Goal: Participate in discussion

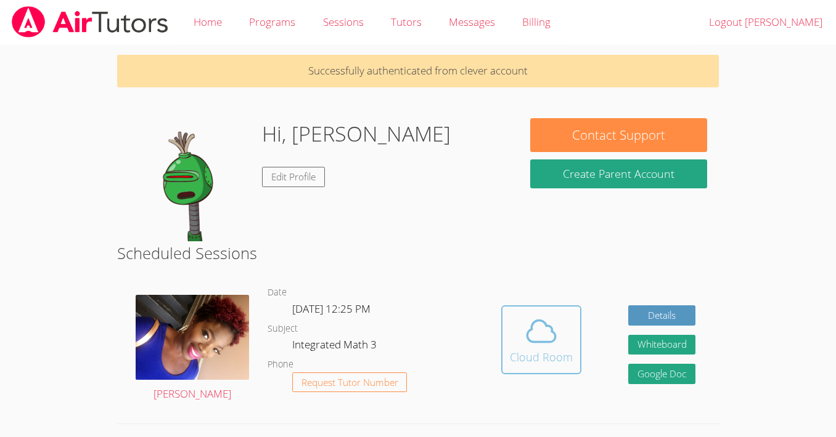
click at [556, 330] on icon at bounding box center [541, 331] width 35 height 35
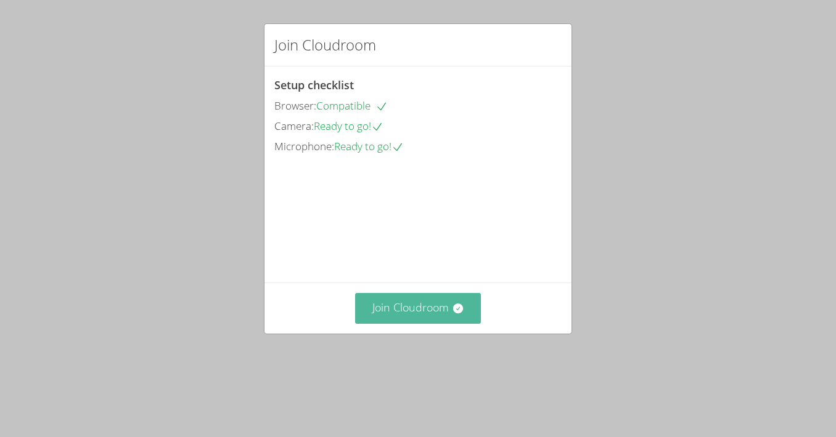
click at [444, 323] on button "Join Cloudroom" at bounding box center [418, 308] width 126 height 30
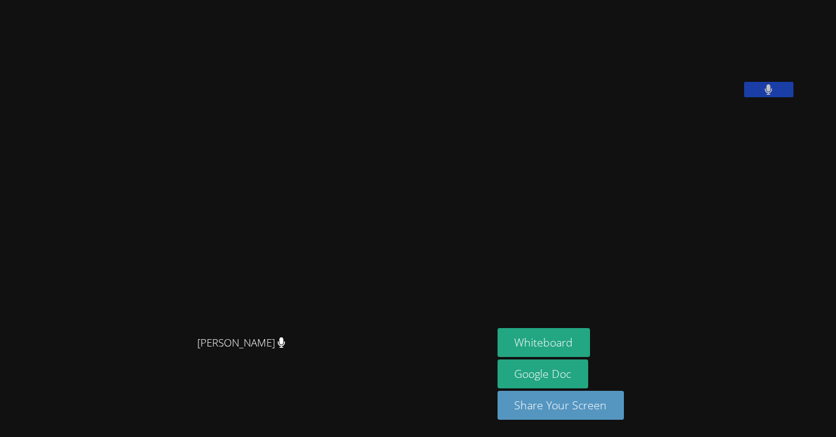
click at [793, 97] on button at bounding box center [768, 89] width 49 height 15
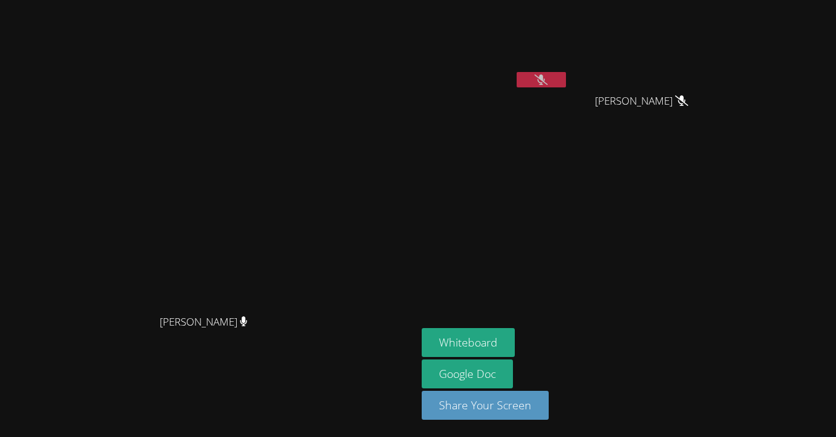
click at [566, 84] on button at bounding box center [540, 79] width 49 height 15
click at [566, 79] on button at bounding box center [540, 79] width 49 height 15
click at [547, 79] on icon at bounding box center [540, 80] width 13 height 10
click at [545, 79] on icon at bounding box center [540, 80] width 7 height 10
click at [568, 71] on video at bounding box center [494, 46] width 147 height 83
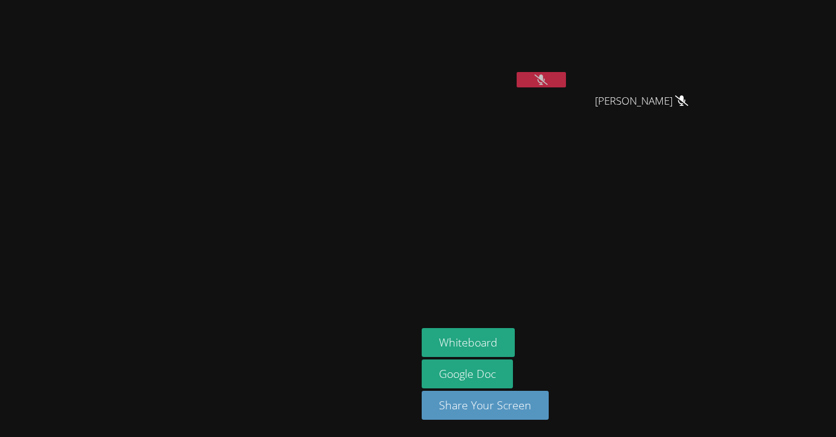
click at [547, 79] on icon at bounding box center [540, 80] width 13 height 10
click at [545, 79] on icon at bounding box center [540, 80] width 7 height 10
click at [566, 79] on button at bounding box center [540, 79] width 49 height 15
click at [545, 76] on icon at bounding box center [540, 80] width 7 height 10
click at [566, 80] on button at bounding box center [540, 79] width 49 height 15
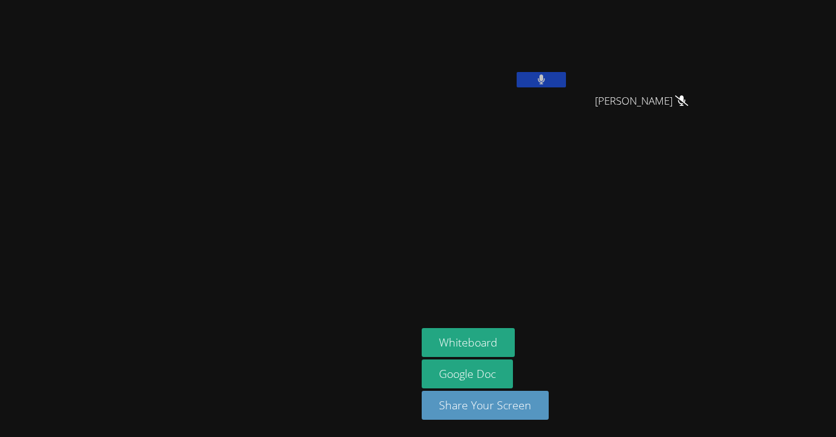
click at [566, 80] on button at bounding box center [540, 79] width 49 height 15
click at [547, 79] on icon at bounding box center [540, 80] width 13 height 10
click at [566, 77] on button at bounding box center [540, 79] width 49 height 15
click at [566, 73] on button at bounding box center [540, 79] width 49 height 15
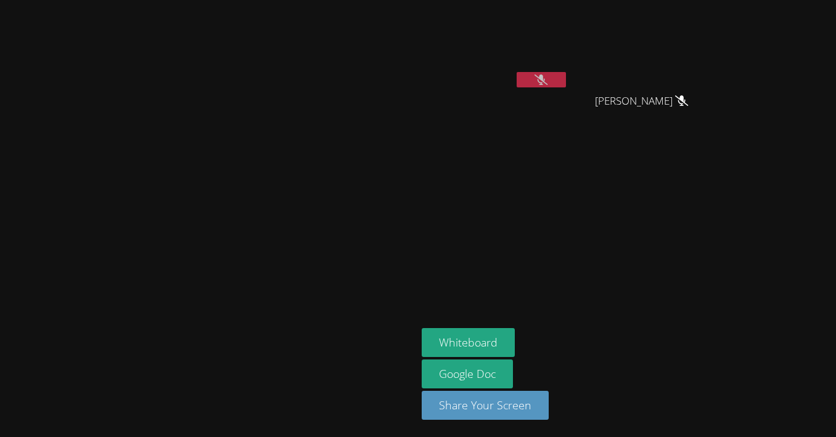
click at [566, 76] on button at bounding box center [540, 79] width 49 height 15
click at [566, 87] on div at bounding box center [540, 81] width 49 height 18
click at [566, 81] on button at bounding box center [540, 79] width 49 height 15
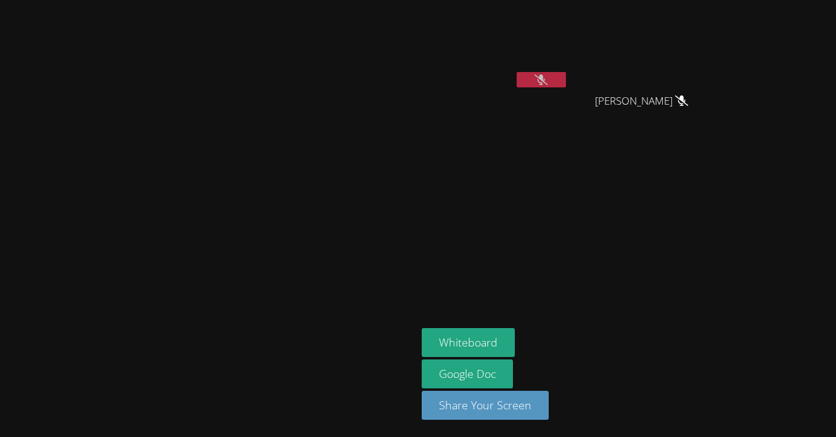
click at [547, 81] on icon at bounding box center [540, 80] width 13 height 10
click at [545, 81] on icon at bounding box center [540, 80] width 7 height 10
click at [547, 79] on icon at bounding box center [540, 80] width 13 height 10
click at [545, 79] on icon at bounding box center [541, 80] width 8 height 10
click at [547, 76] on icon at bounding box center [540, 80] width 13 height 10
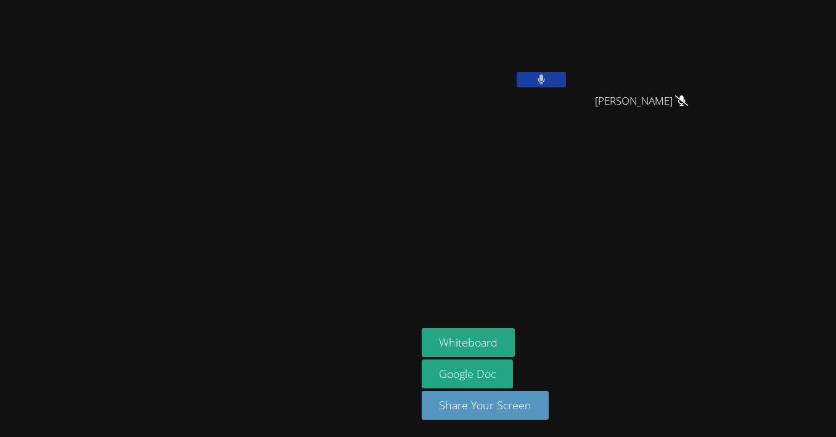
click at [566, 76] on button at bounding box center [540, 79] width 49 height 15
click at [566, 80] on button at bounding box center [540, 79] width 49 height 15
click at [547, 79] on icon at bounding box center [540, 80] width 13 height 10
click at [545, 79] on icon at bounding box center [540, 80] width 7 height 10
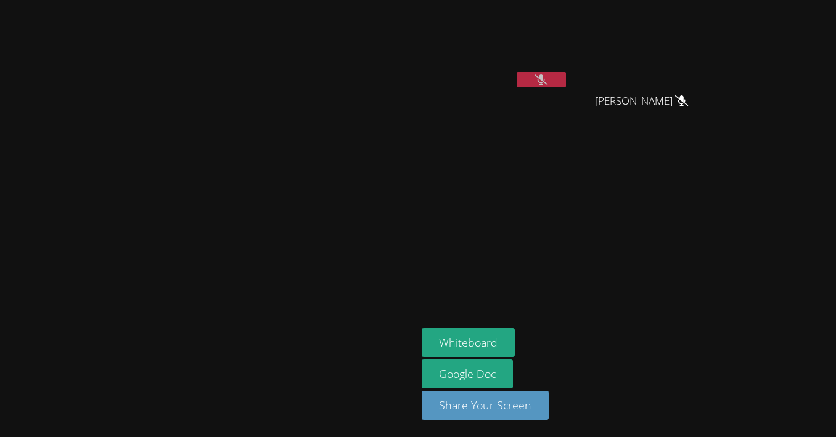
click at [568, 68] on video at bounding box center [494, 46] width 147 height 83
click at [566, 79] on button at bounding box center [540, 79] width 49 height 15
click at [566, 78] on button at bounding box center [540, 79] width 49 height 15
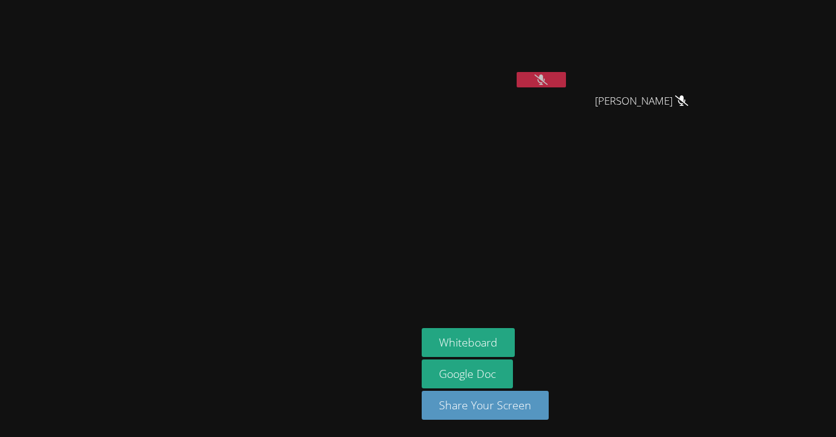
click at [547, 75] on icon at bounding box center [540, 80] width 13 height 10
click at [566, 73] on button at bounding box center [540, 79] width 49 height 15
click at [566, 81] on button at bounding box center [540, 79] width 49 height 15
click at [547, 83] on icon at bounding box center [540, 80] width 13 height 10
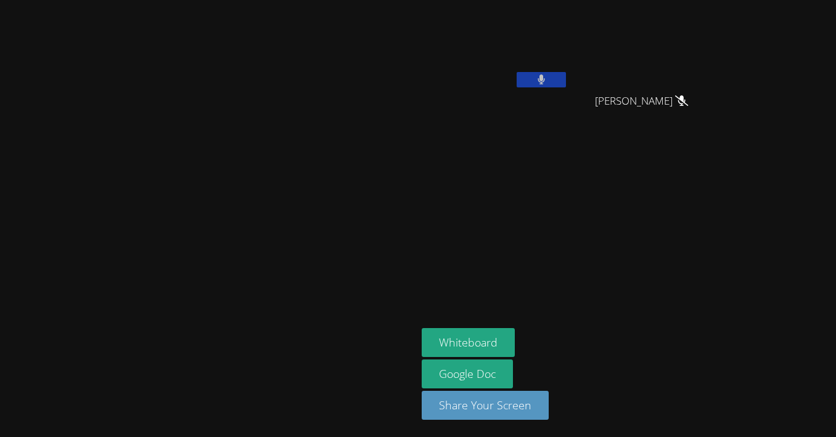
click at [566, 83] on button at bounding box center [540, 79] width 49 height 15
click at [566, 79] on button at bounding box center [540, 79] width 49 height 15
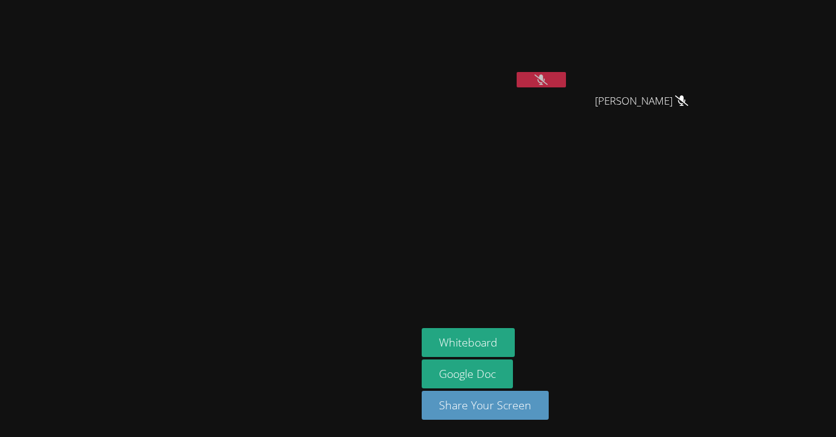
click at [547, 79] on icon at bounding box center [540, 80] width 13 height 10
click at [545, 79] on icon at bounding box center [540, 80] width 7 height 10
click at [566, 81] on button at bounding box center [540, 79] width 49 height 15
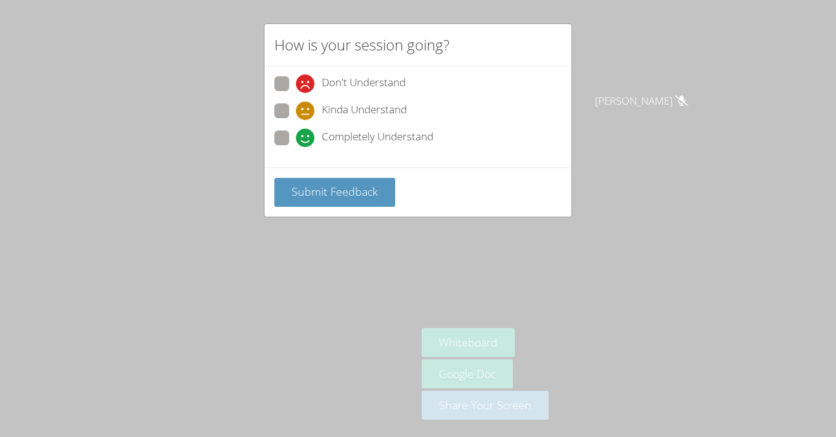
click at [296, 147] on span at bounding box center [296, 147] width 0 height 0
click at [296, 137] on input "Completely Understand" at bounding box center [301, 136] width 10 height 10
radio input "true"
click at [305, 192] on span "Submit Feedback" at bounding box center [334, 191] width 86 height 15
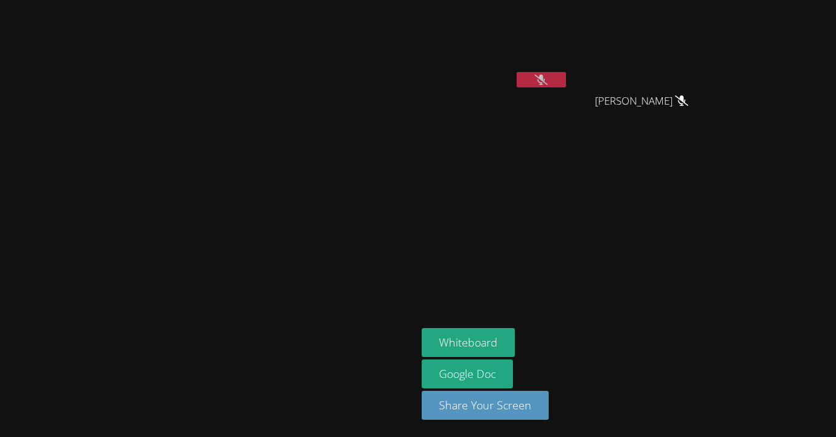
click at [566, 78] on button at bounding box center [540, 79] width 49 height 15
click at [566, 79] on button at bounding box center [540, 79] width 49 height 15
click at [566, 74] on button at bounding box center [540, 79] width 49 height 15
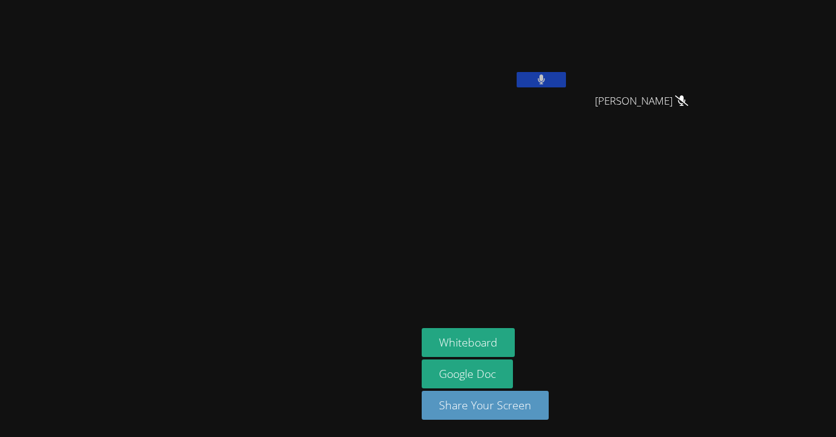
click at [566, 74] on button at bounding box center [540, 79] width 49 height 15
